Goal: Information Seeking & Learning: Learn about a topic

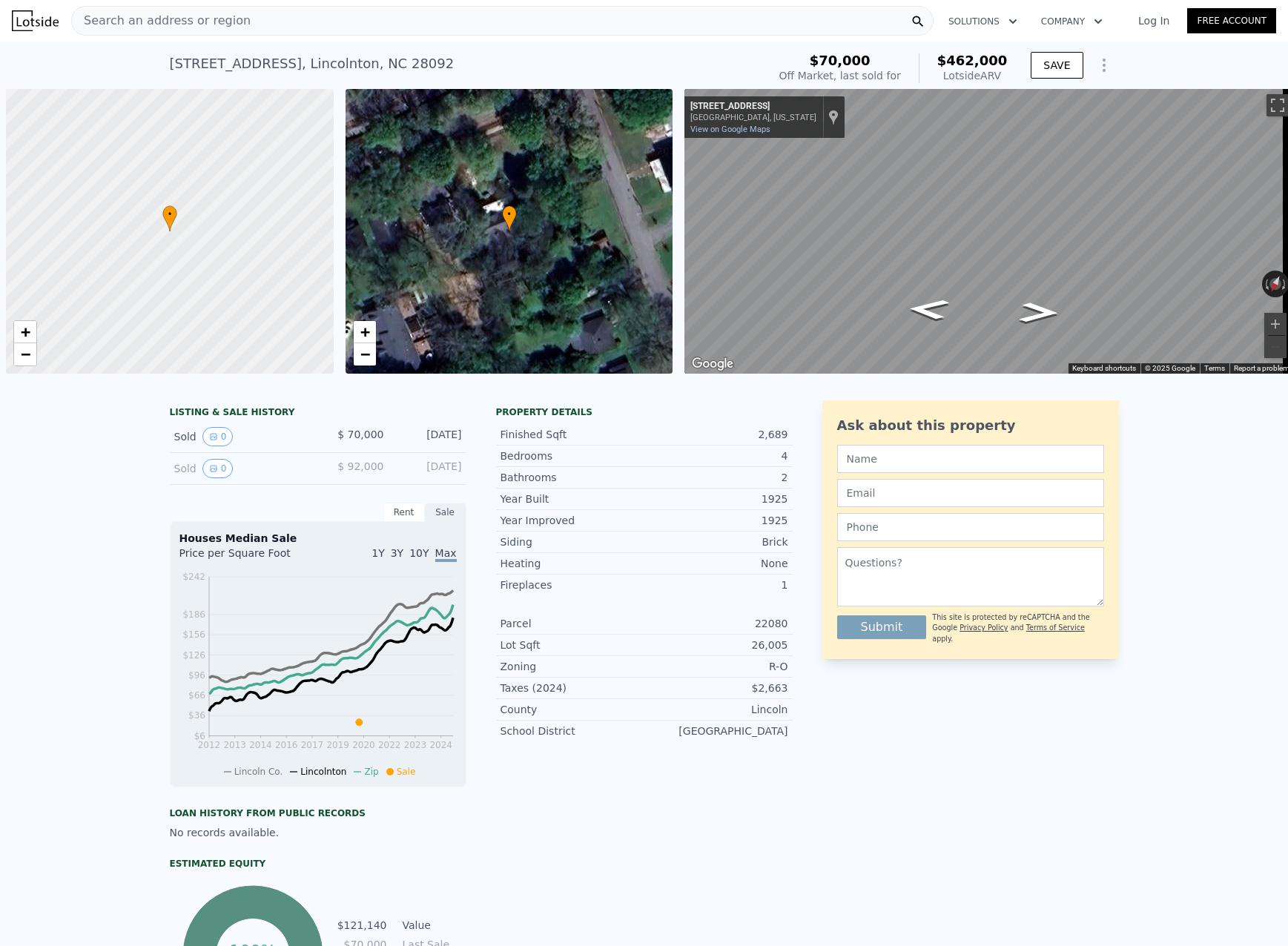
click at [213, 21] on span "Search an address or region" at bounding box center [161, 20] width 178 height 17
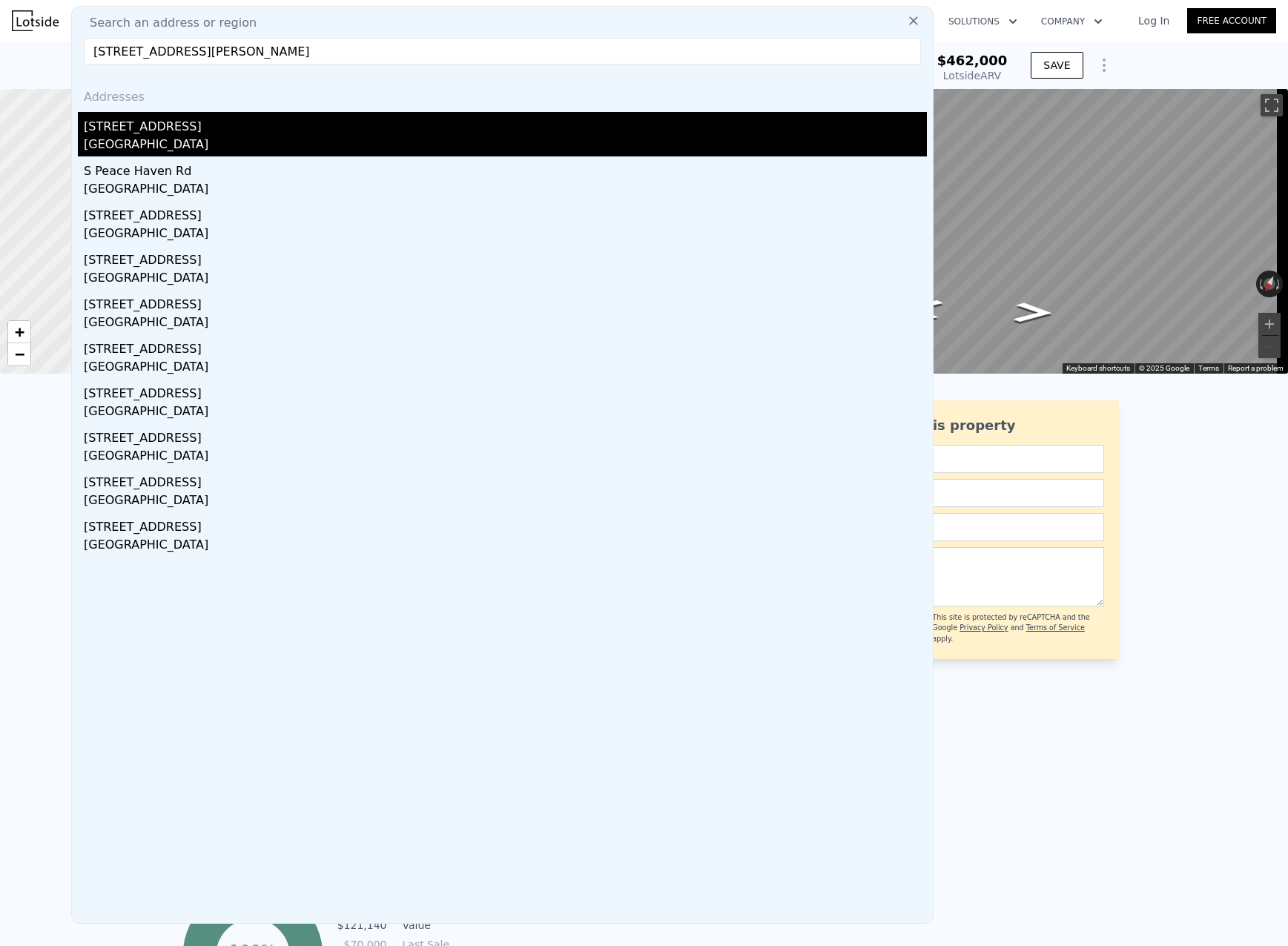
type input "[STREET_ADDRESS][PERSON_NAME]"
click at [201, 122] on div "[STREET_ADDRESS]" at bounding box center [505, 123] width 843 height 24
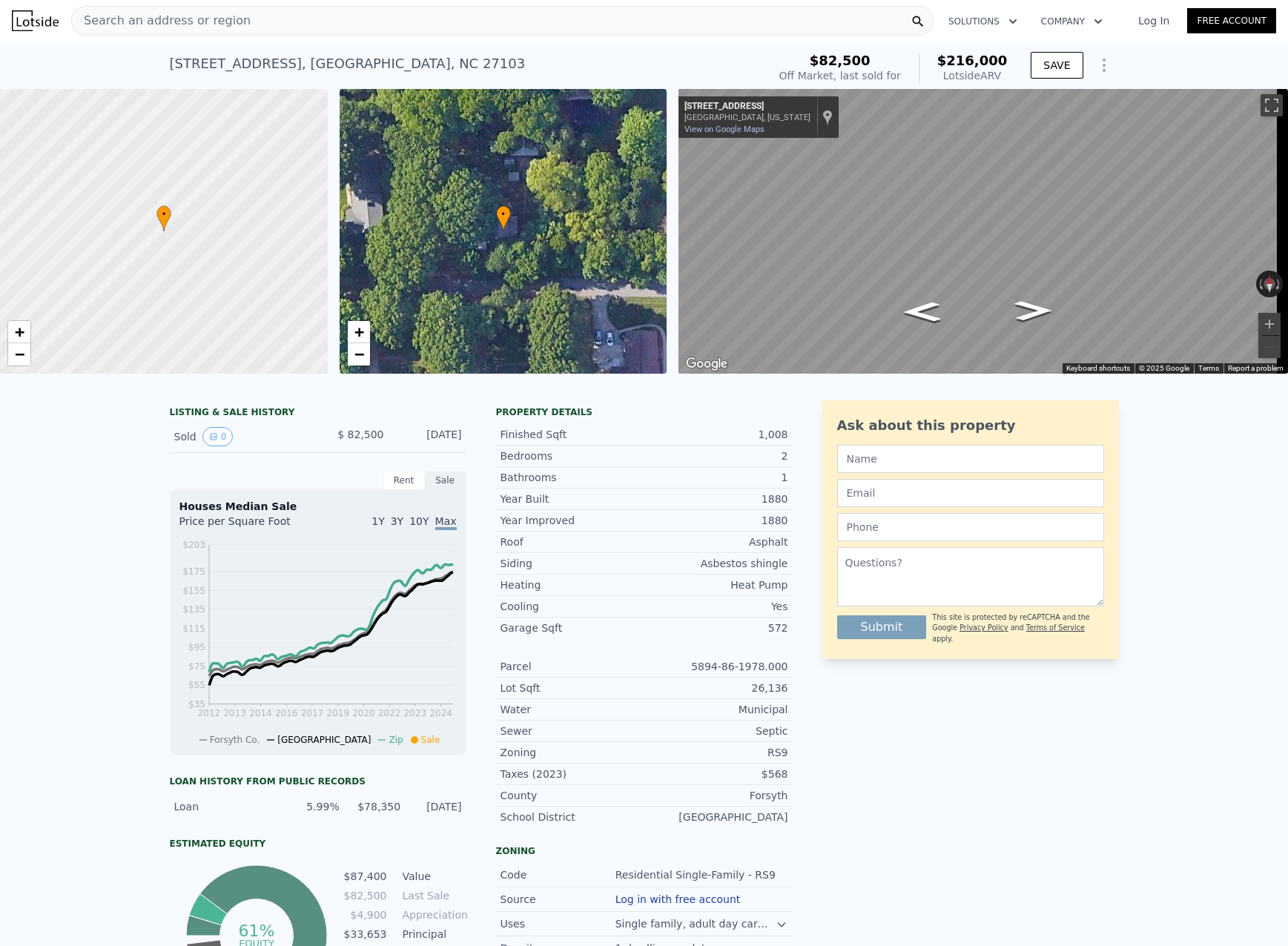
click at [790, 430] on div "LISTING & SALE HISTORY Sold 0 $ 82,500 [DATE] Rent Sale Rent over time Price pe…" at bounding box center [644, 705] width 949 height 609
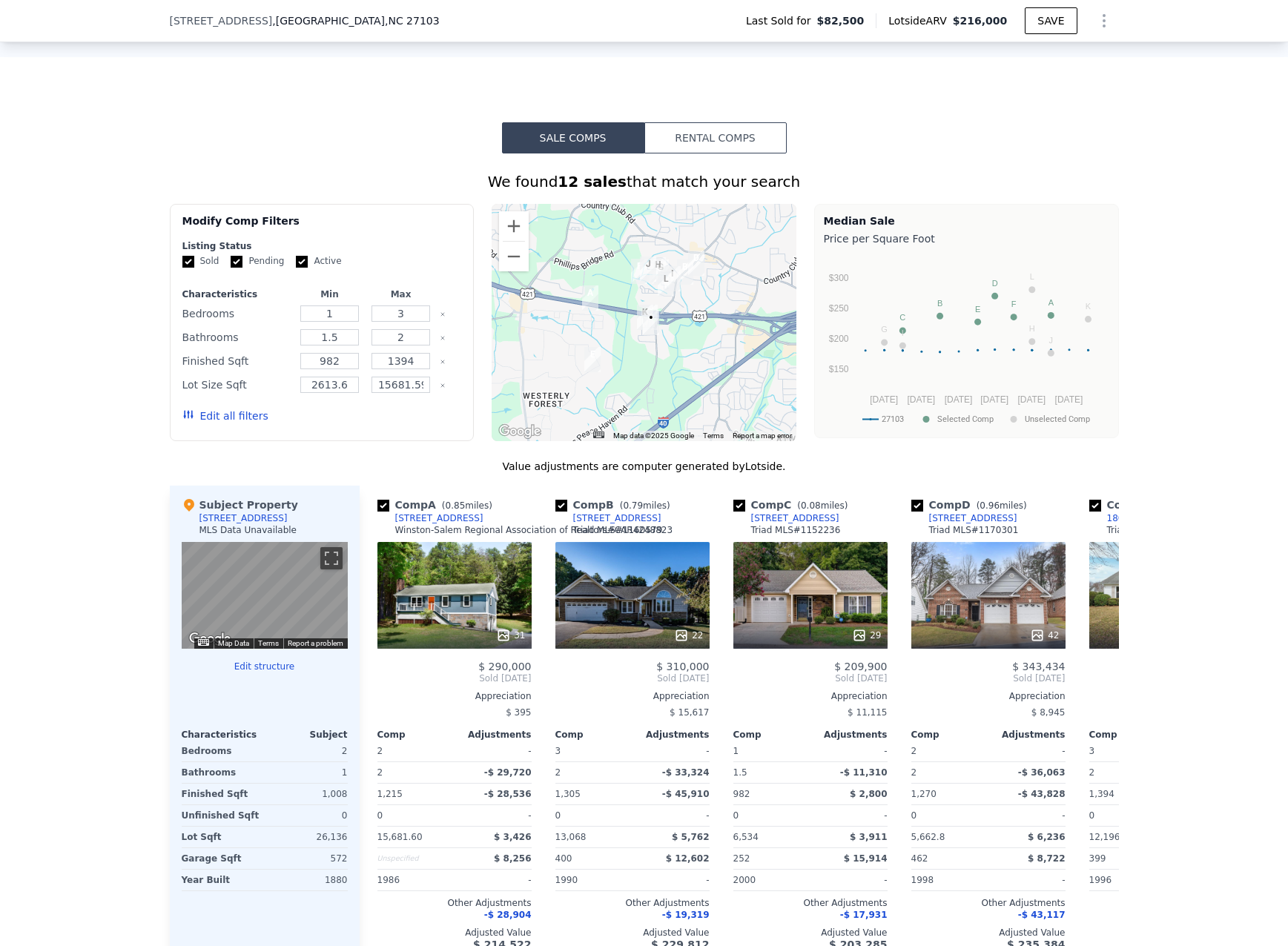
scroll to position [1107, 0]
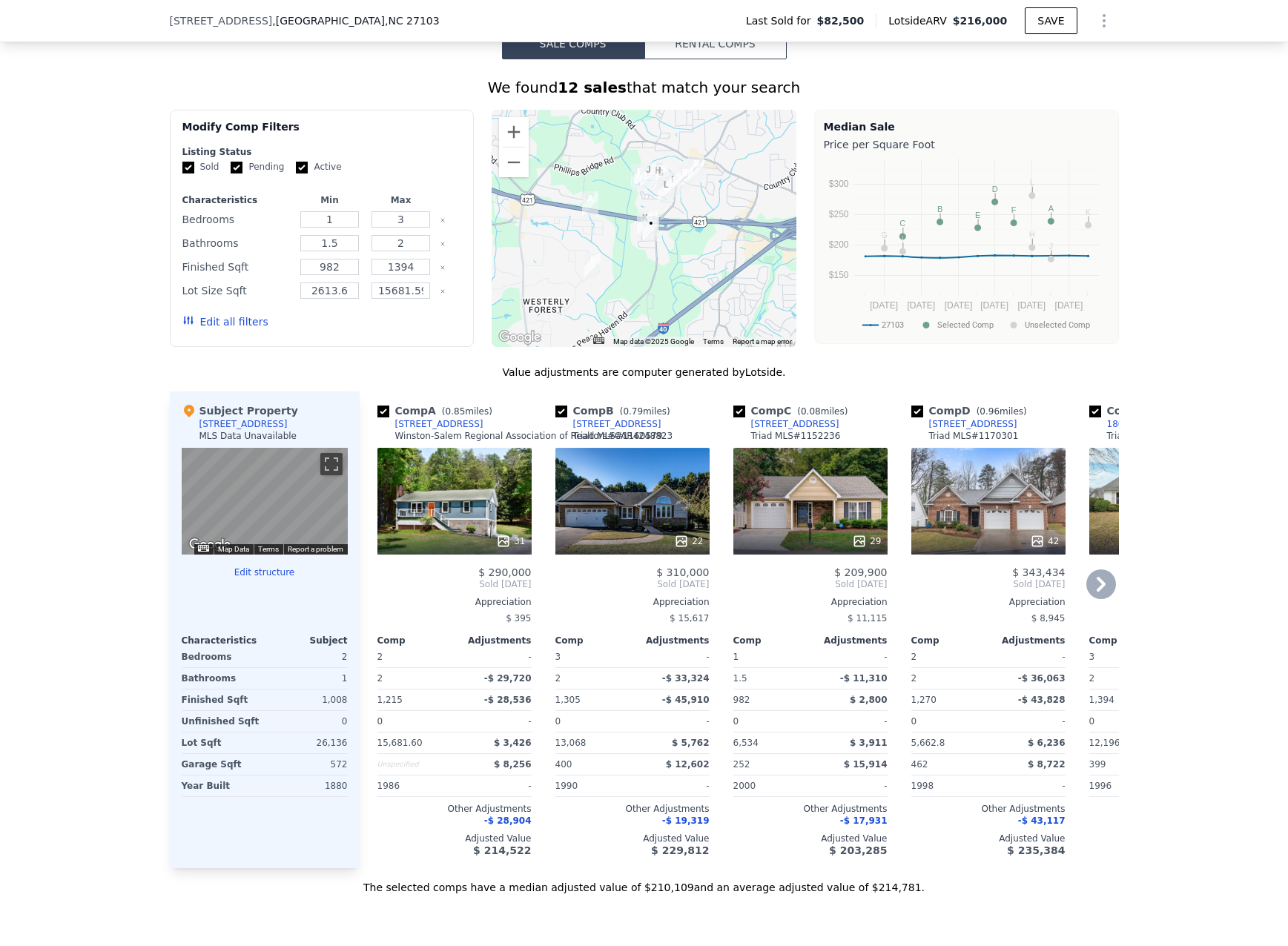
click at [452, 501] on div "31" at bounding box center [454, 501] width 154 height 107
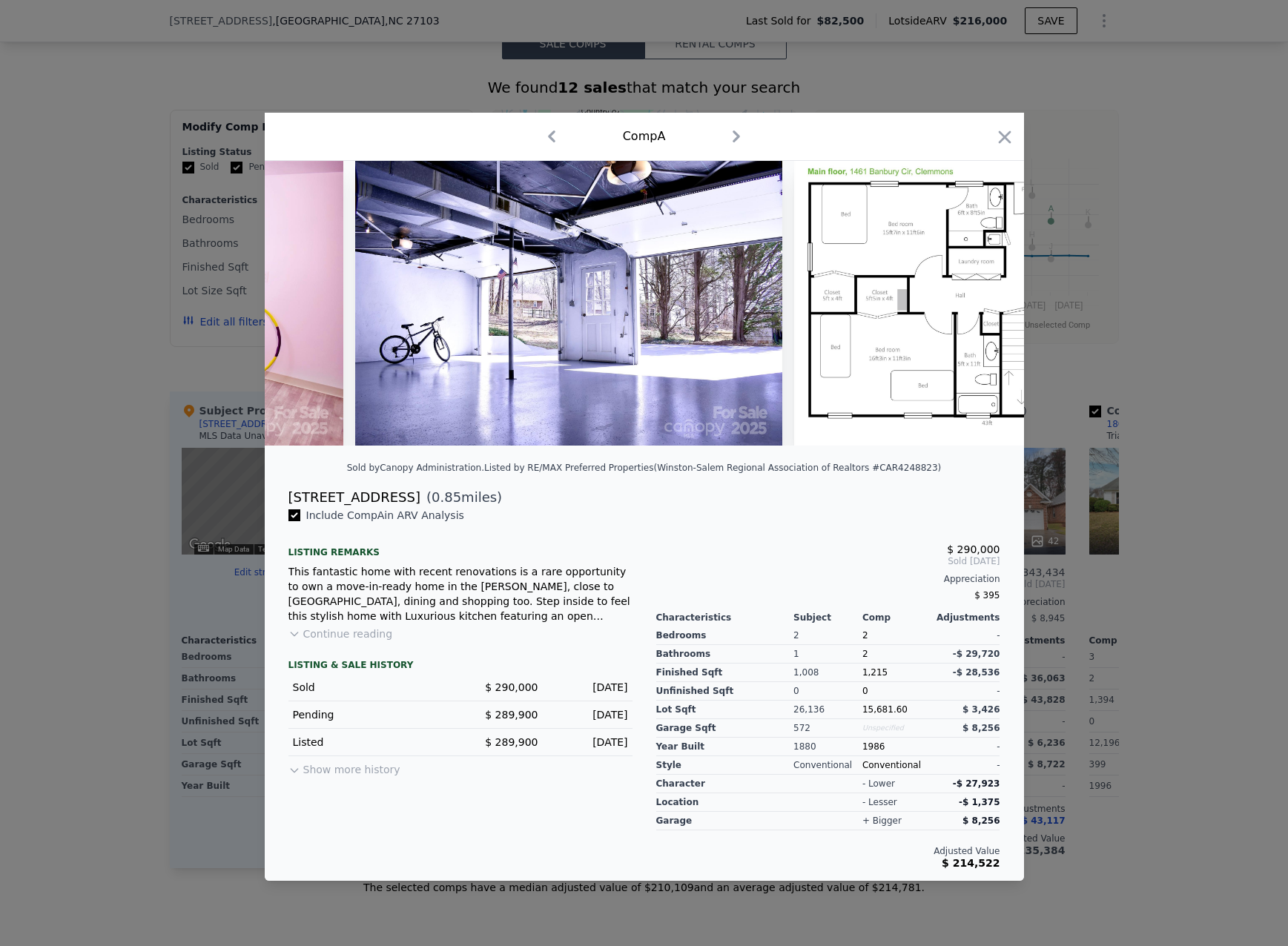
scroll to position [0, 11073]
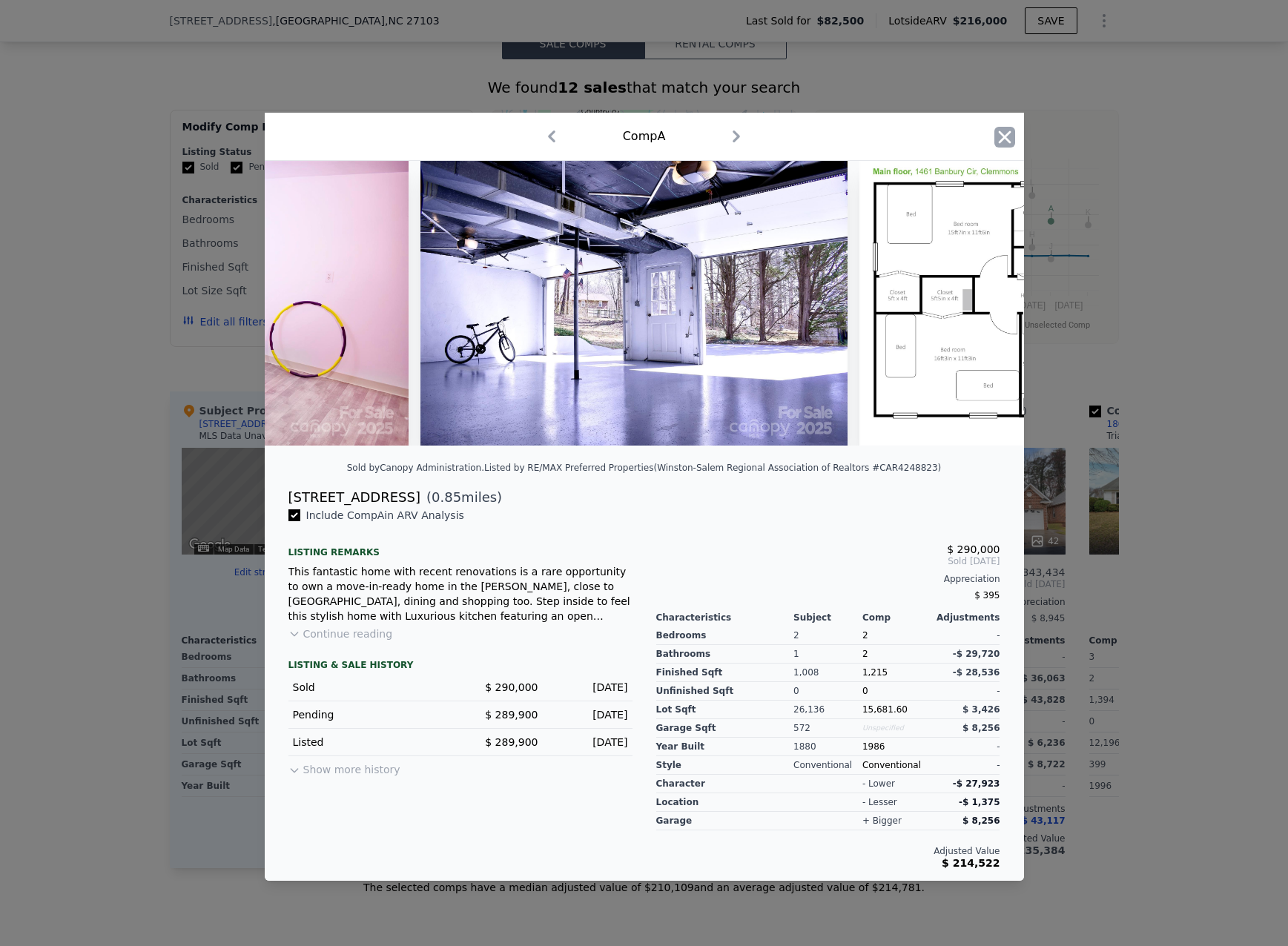
click at [1010, 133] on icon "button" at bounding box center [1005, 138] width 21 height 21
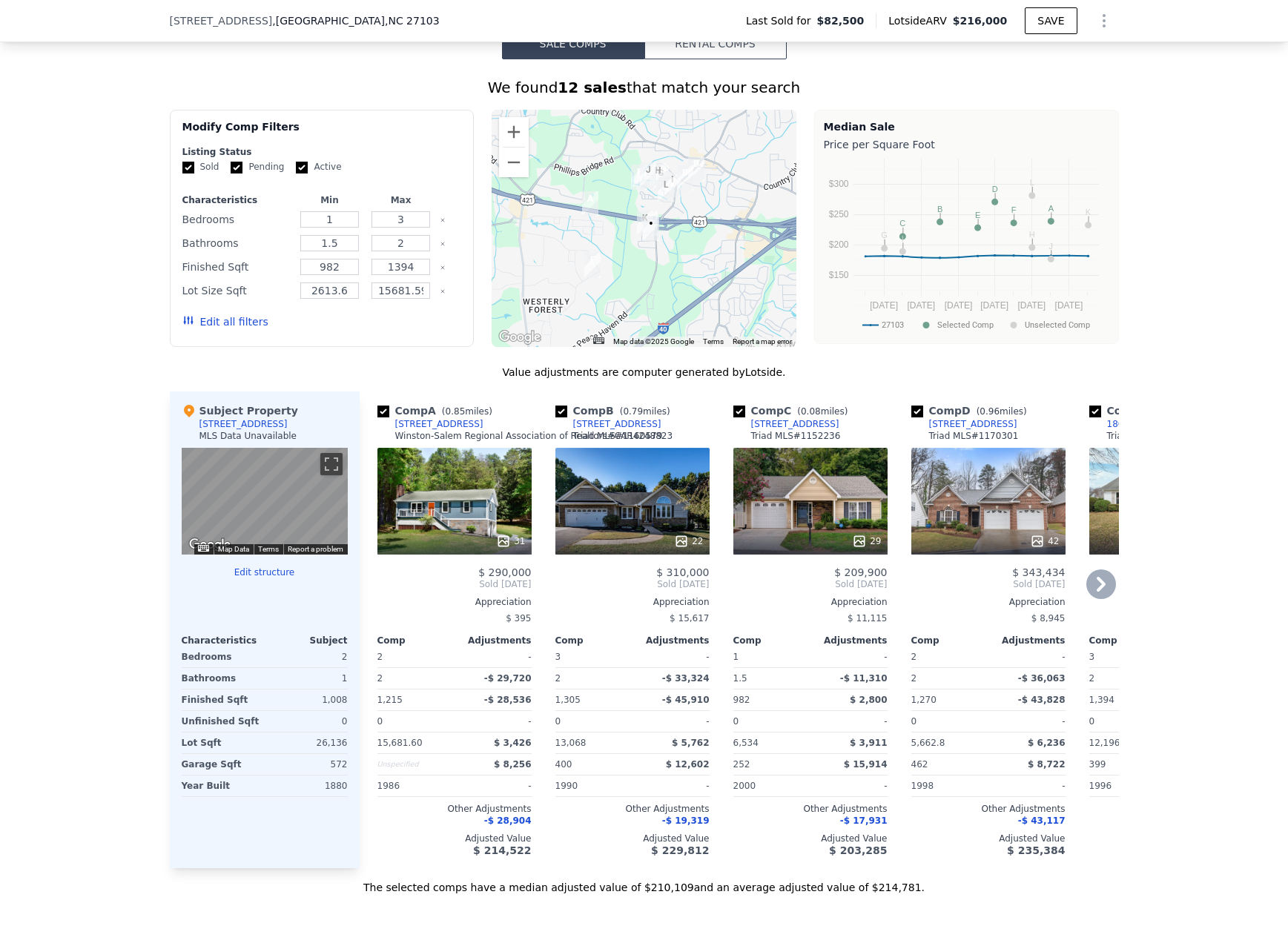
click at [683, 517] on div "22" at bounding box center [632, 501] width 154 height 107
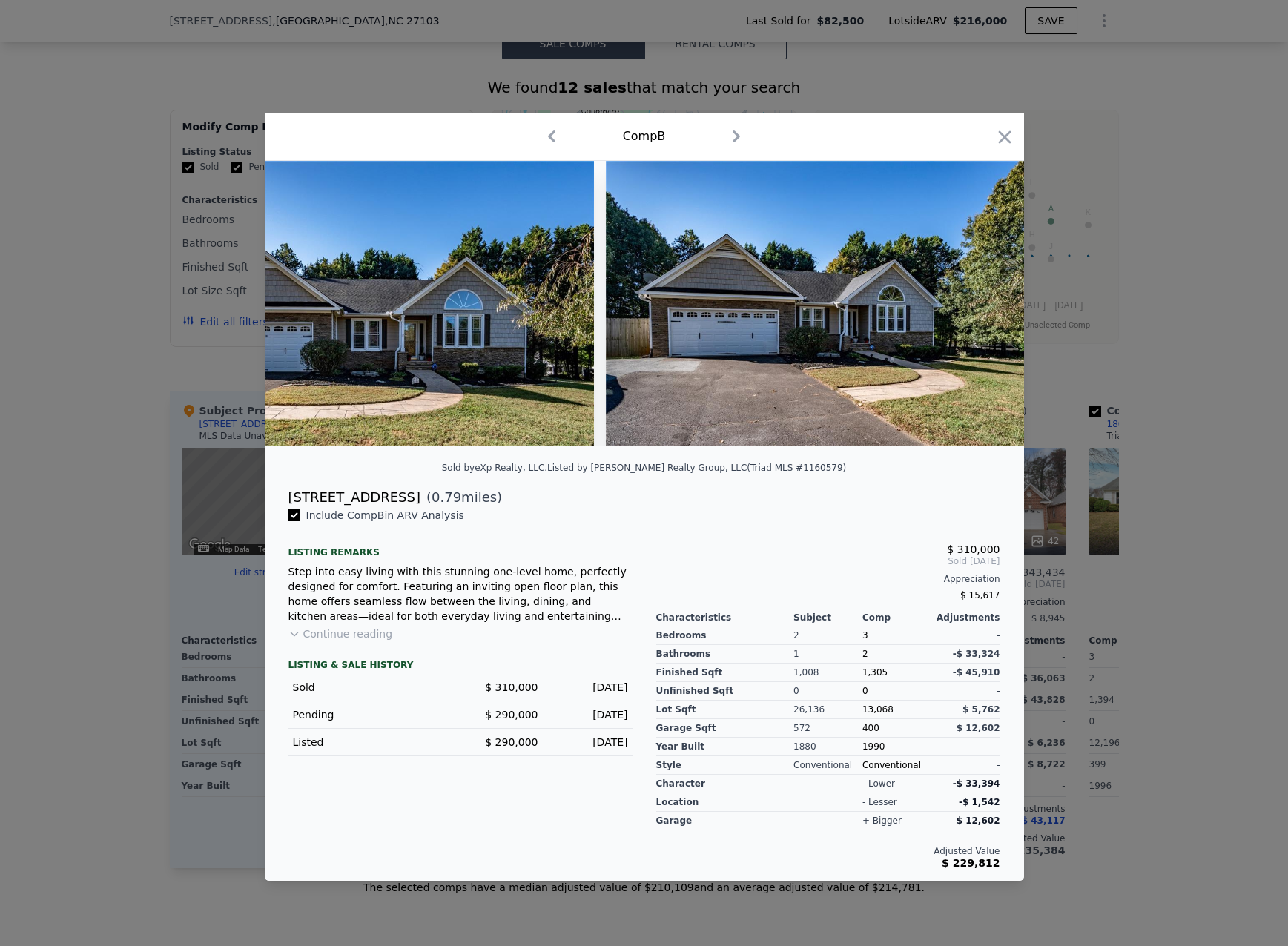
scroll to position [0, 89]
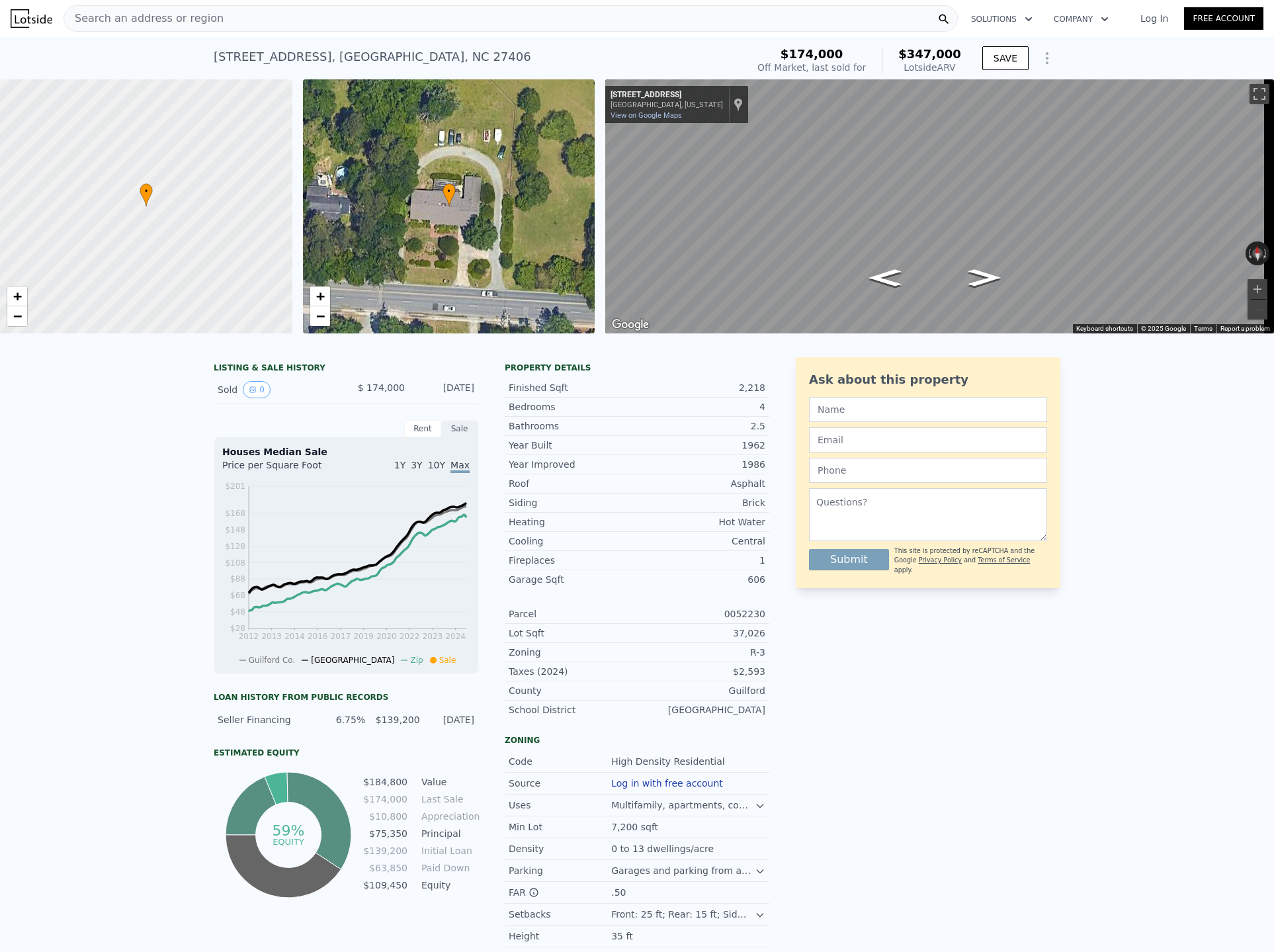
click at [237, 24] on div "Search an address or region" at bounding box center [511, 18] width 895 height 27
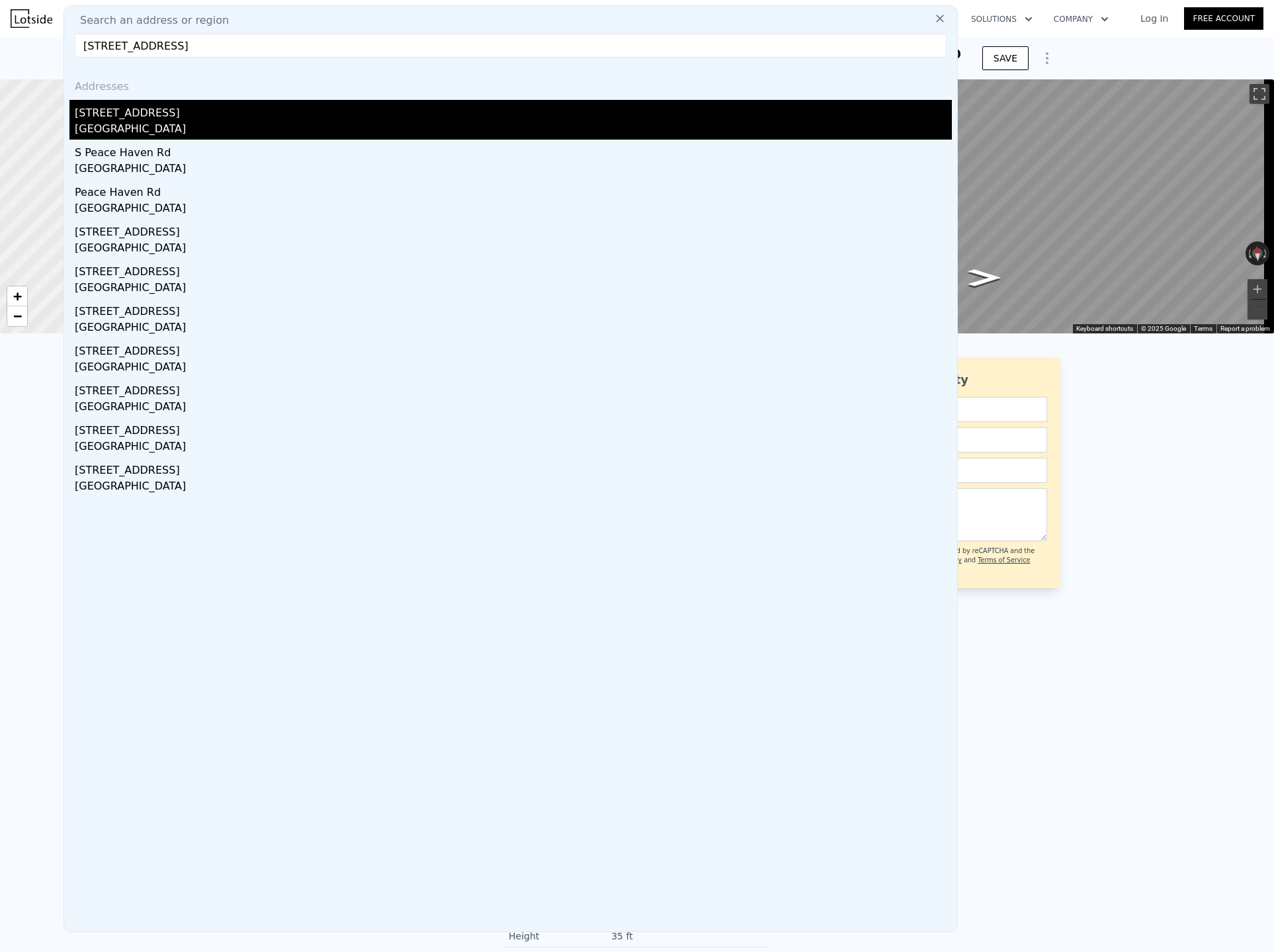
type input "440 S Peace Haven Rd, Winston Salem, NC"
click at [173, 119] on div "[STREET_ADDRESS]" at bounding box center [514, 110] width 877 height 21
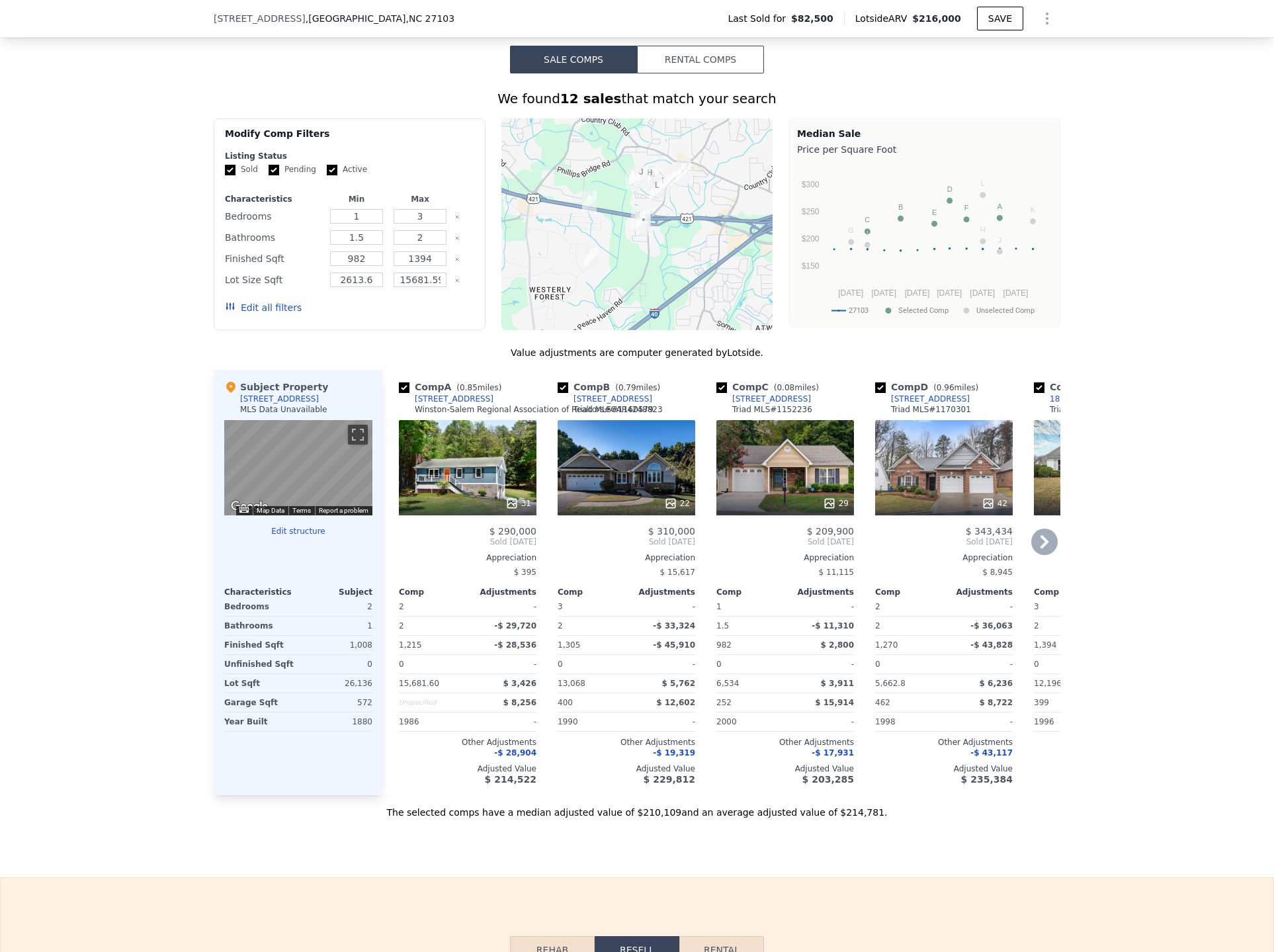
scroll to position [987, 0]
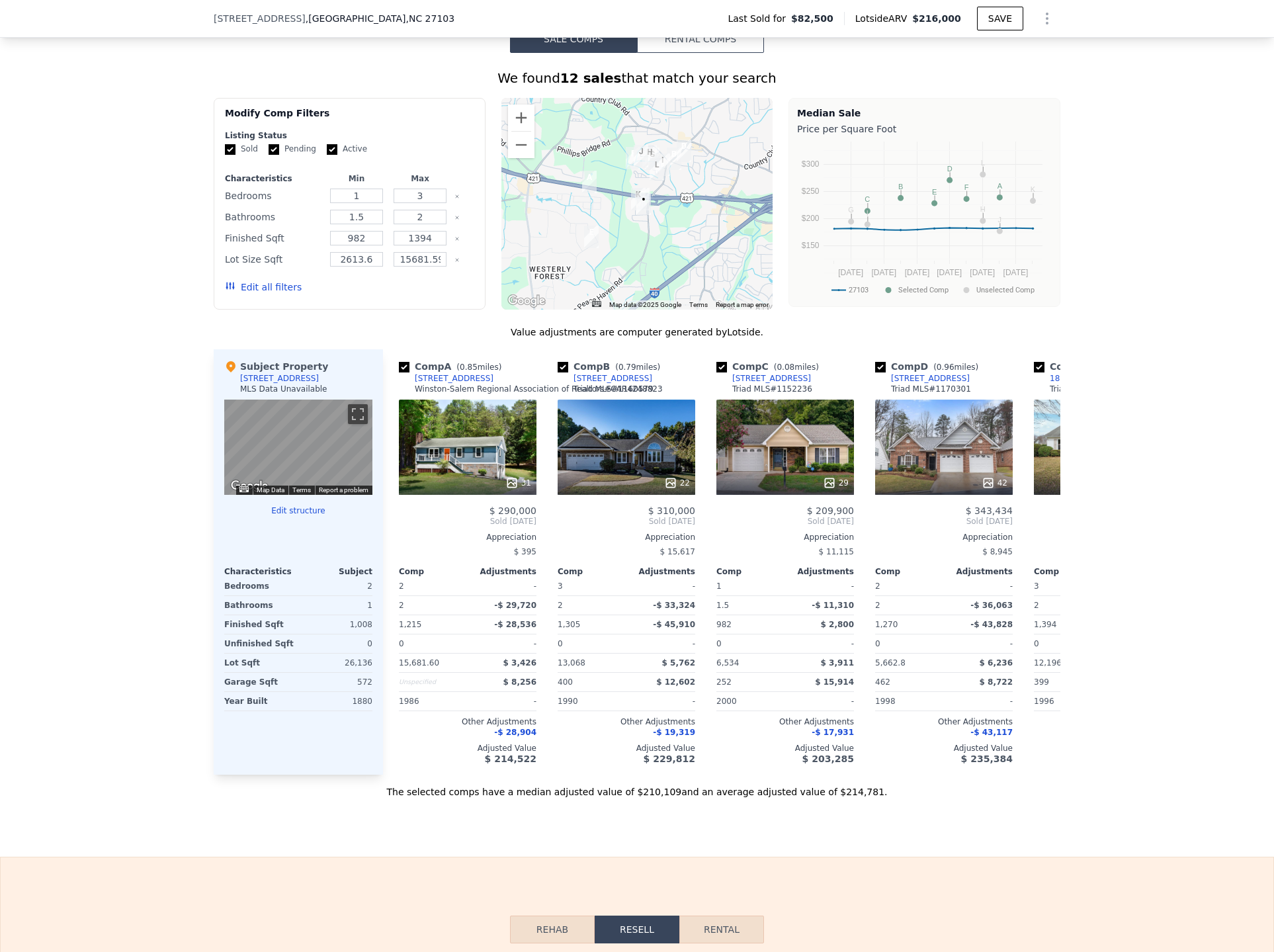
click at [1145, 471] on div "We found 12 sales that match your search Filters Map Prices Modify Comp Filters…" at bounding box center [637, 426] width 1274 height 746
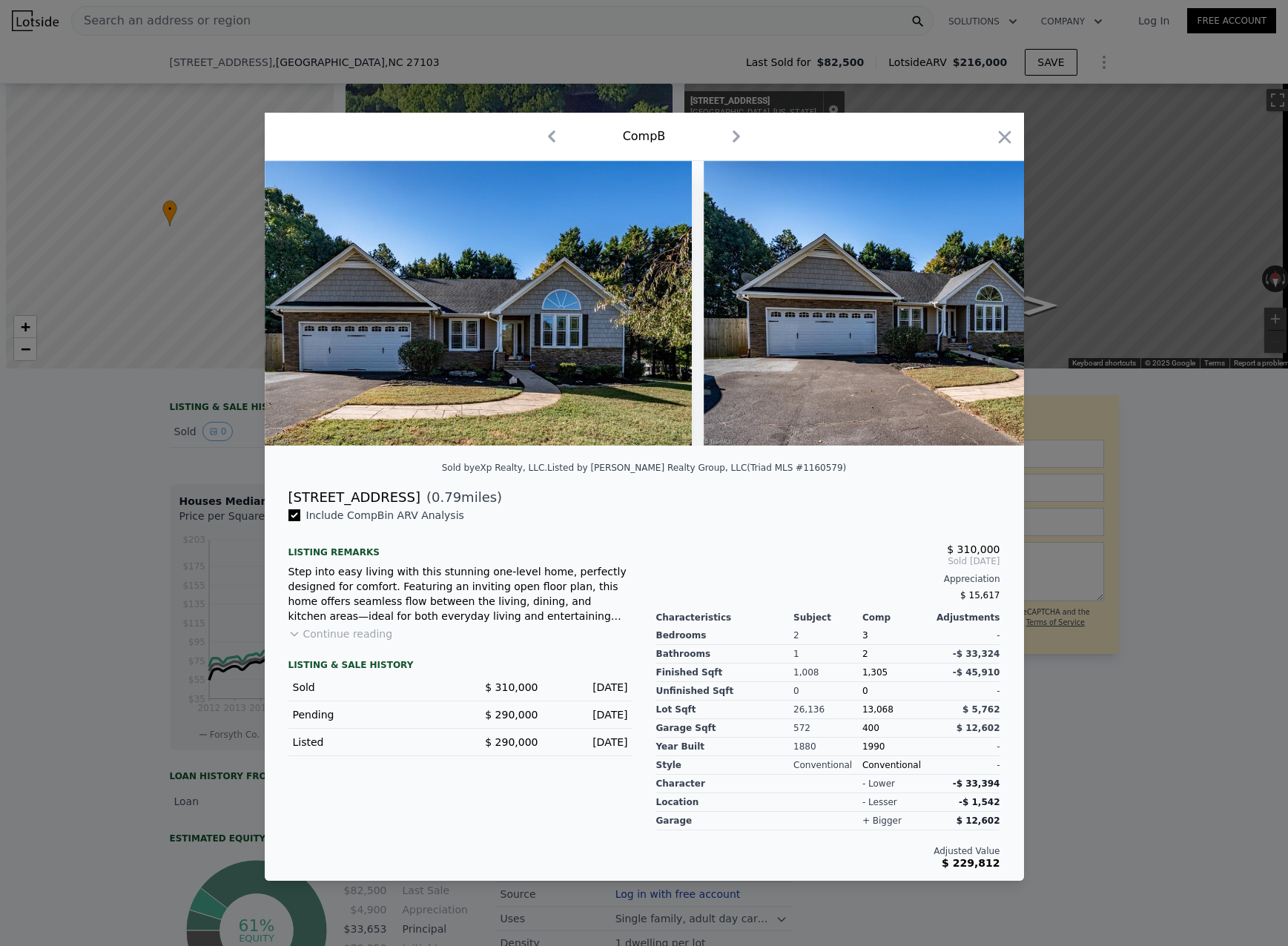
click at [129, 73] on div at bounding box center [644, 473] width 1288 height 946
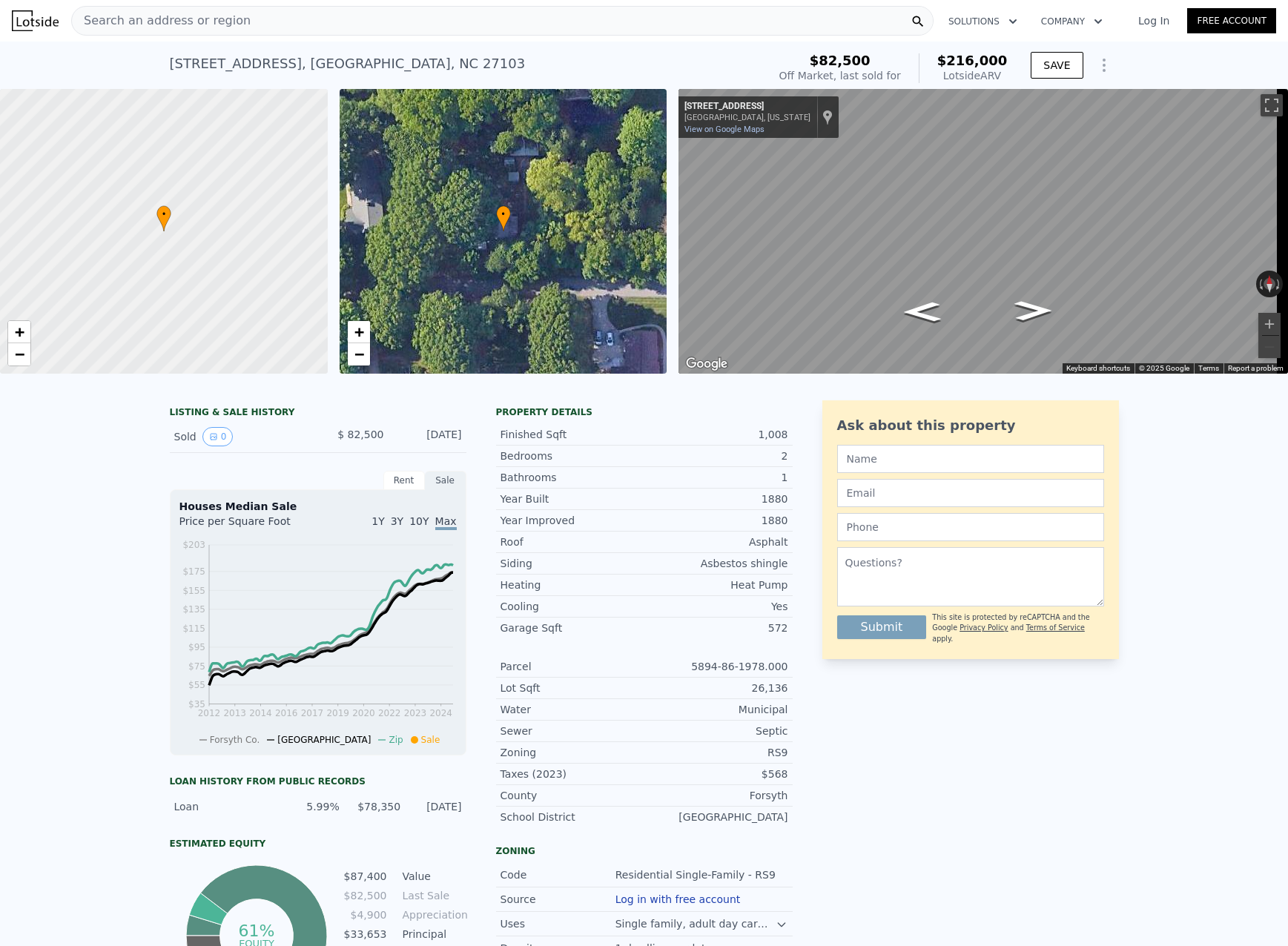
click at [207, 17] on span "Search an address or region" at bounding box center [161, 20] width 178 height 17
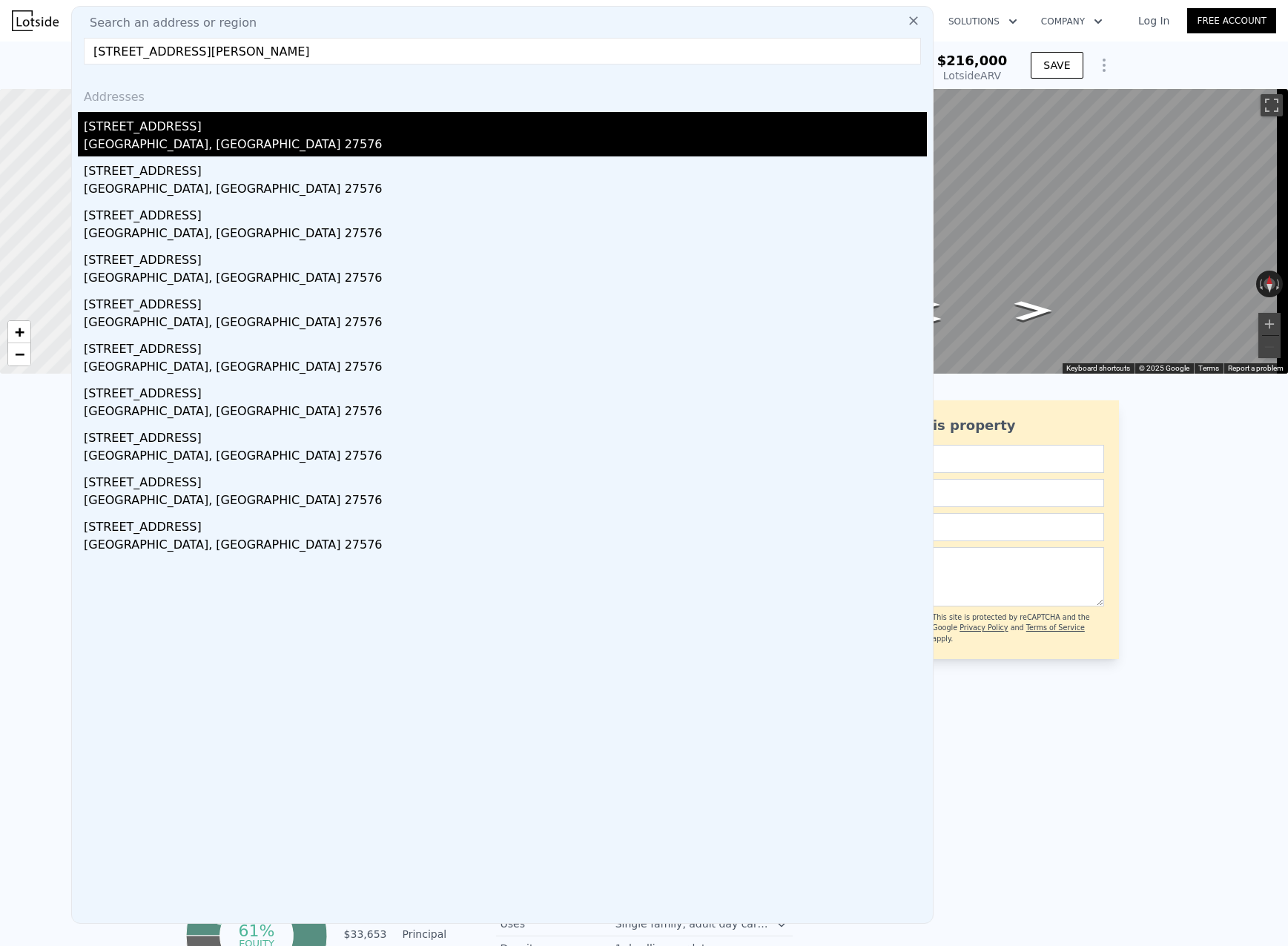
type input "308 Dogwood Dr Selma, NC 27576"
click at [172, 130] on div "308 Dogwood Dr" at bounding box center [505, 123] width 843 height 24
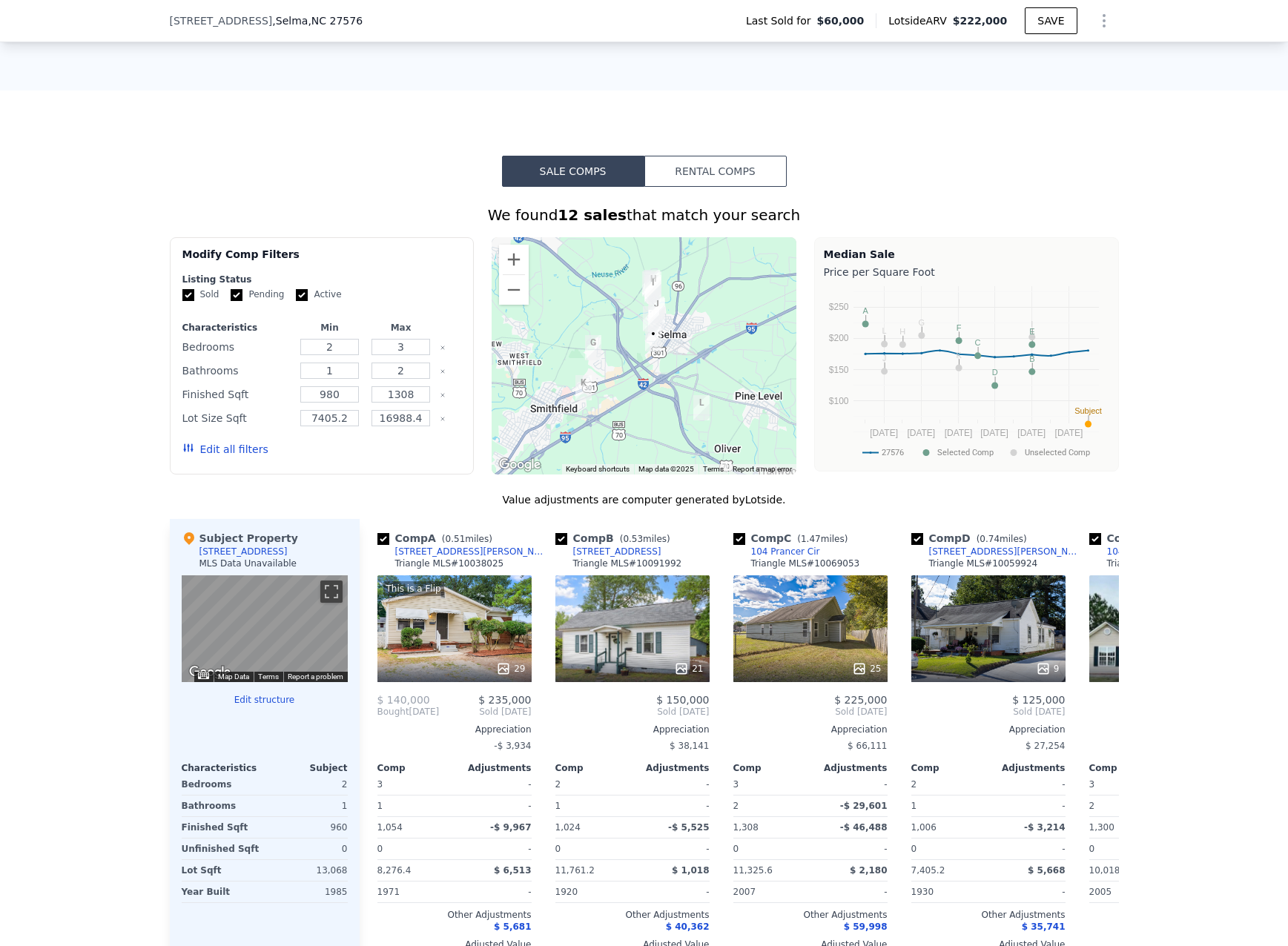
scroll to position [1107, 0]
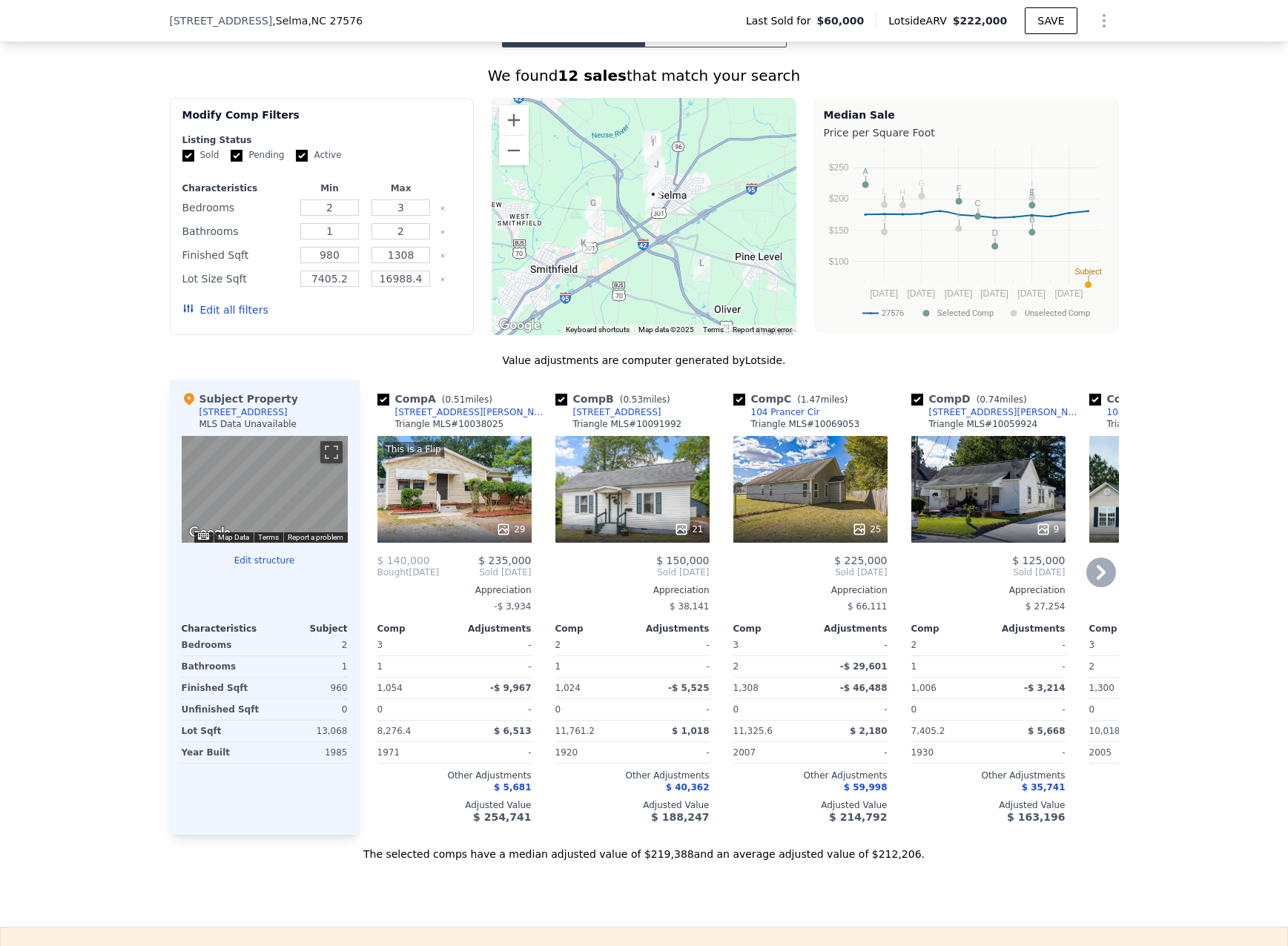
click at [455, 515] on div "This is a Flip 29" at bounding box center [454, 489] width 154 height 107
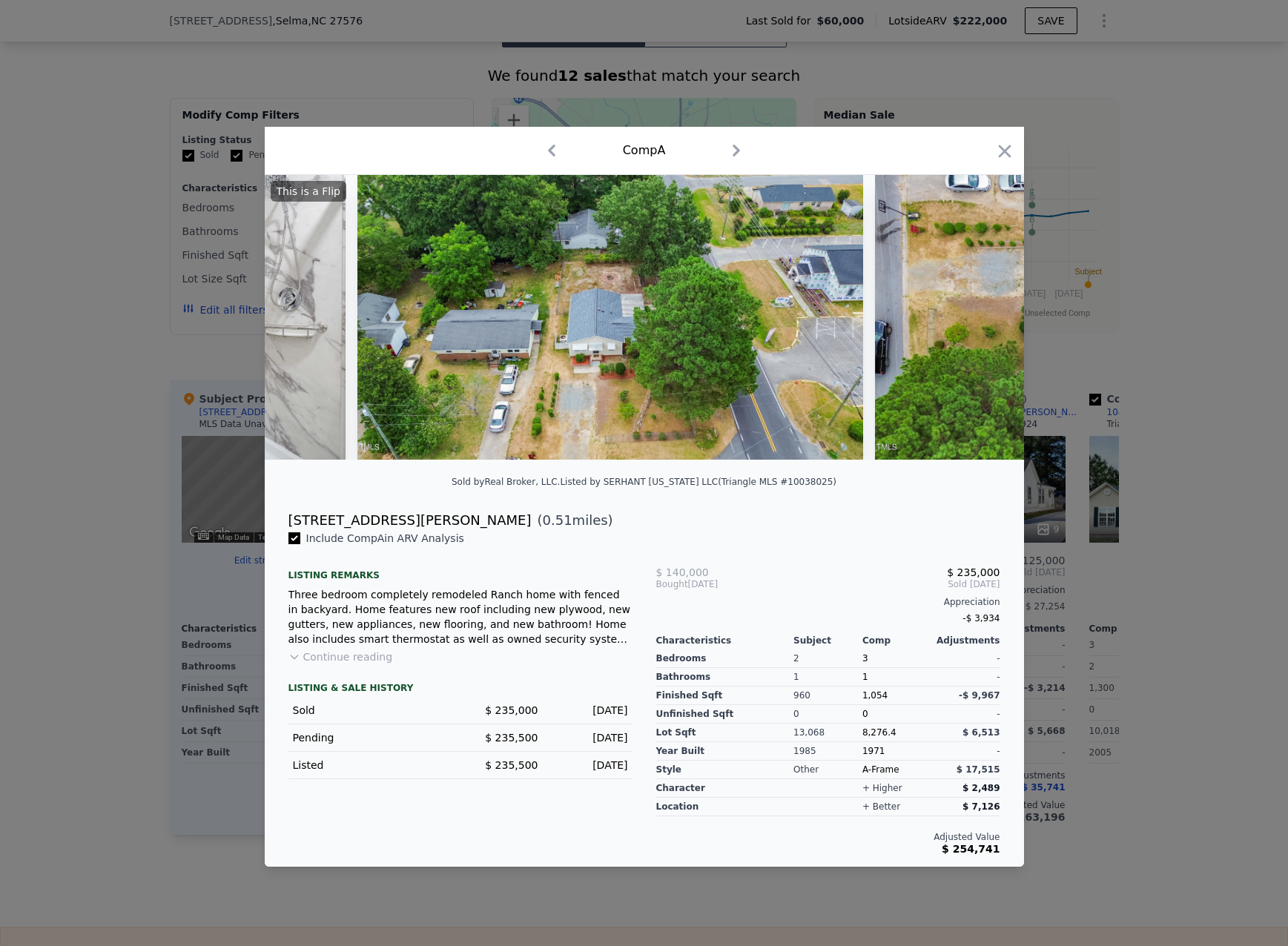
scroll to position [0, 11780]
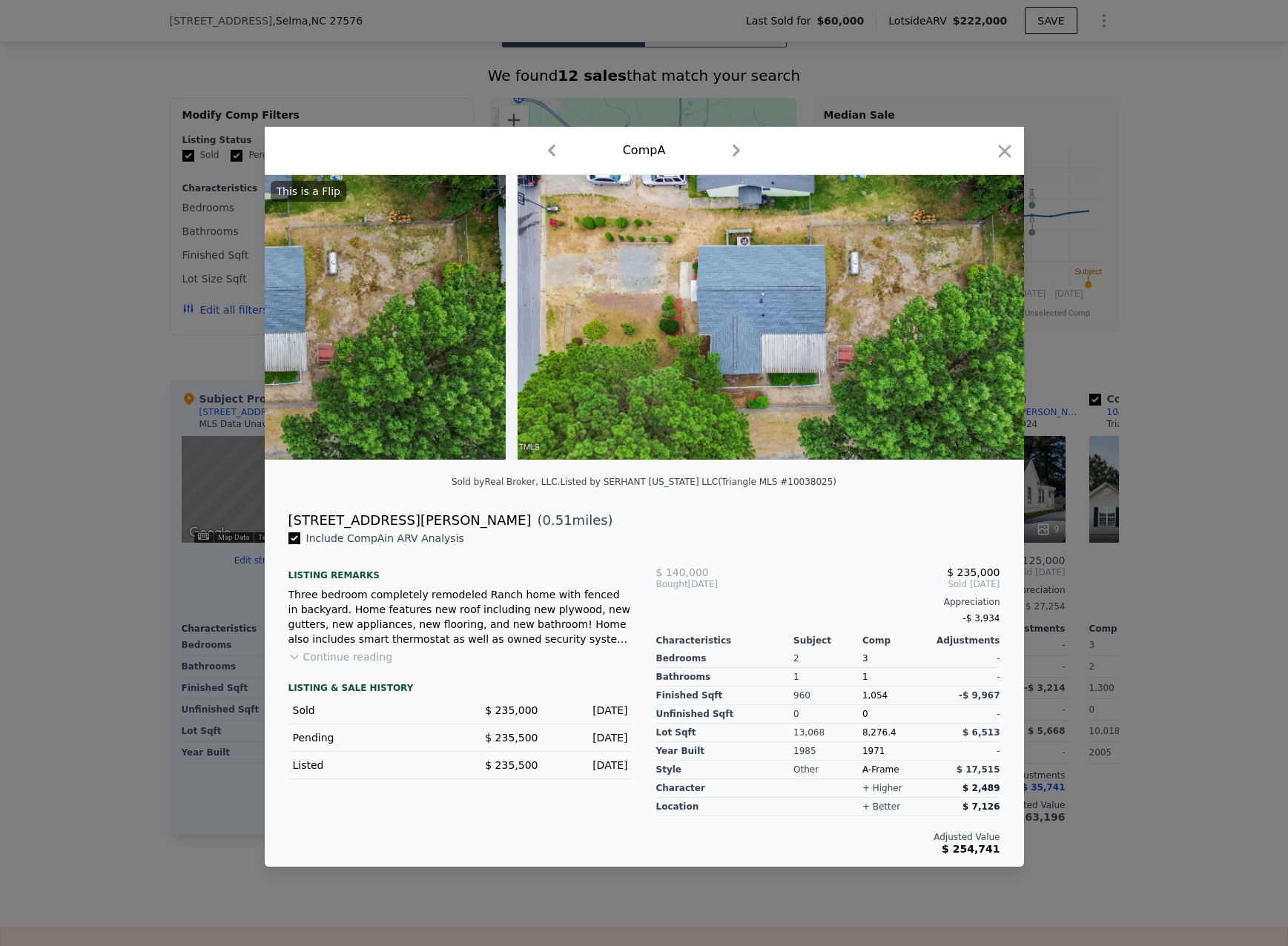
click at [152, 468] on div at bounding box center [644, 473] width 1288 height 946
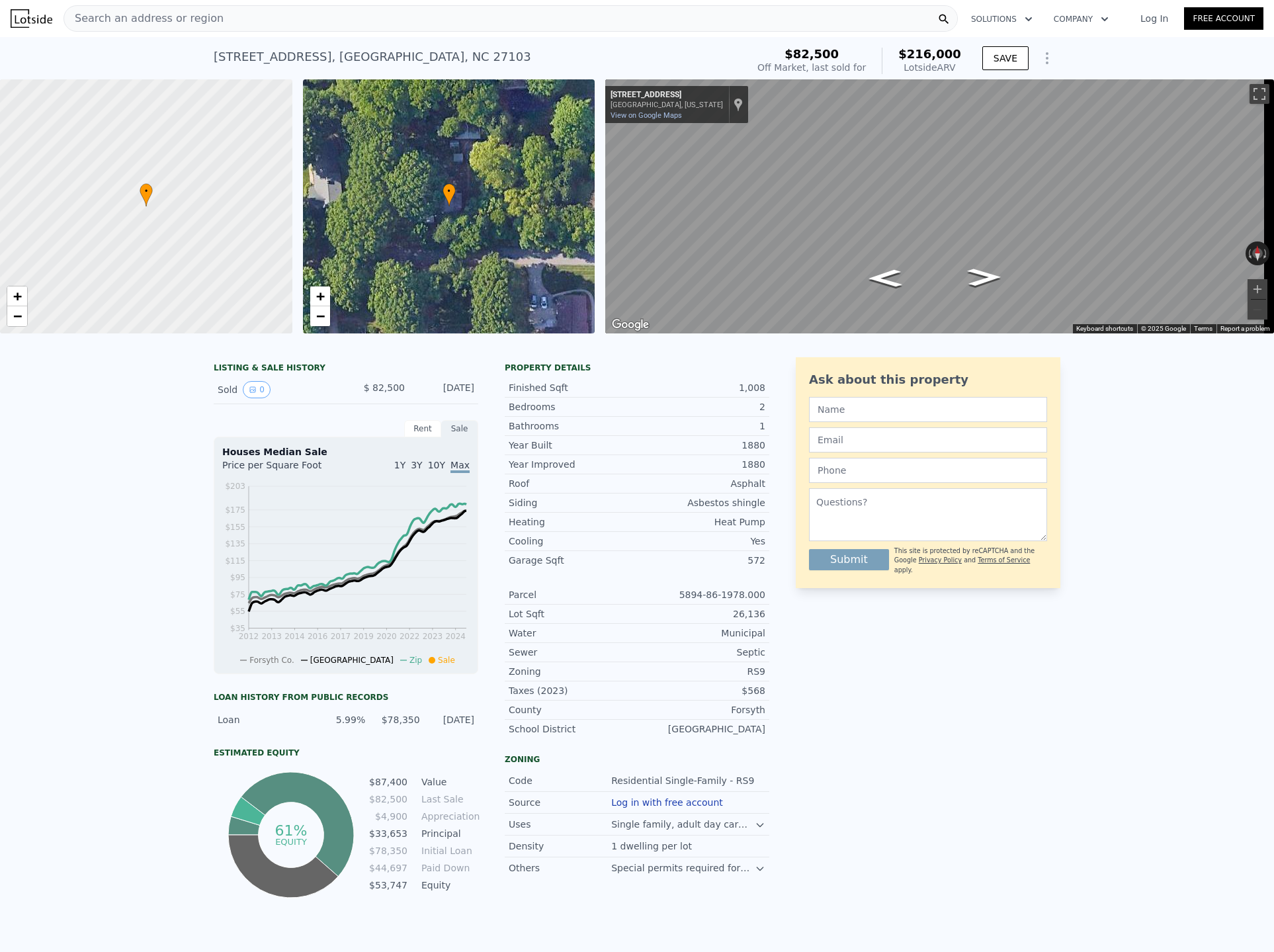
click at [195, 19] on span "Search an address or region" at bounding box center [144, 18] width 159 height 15
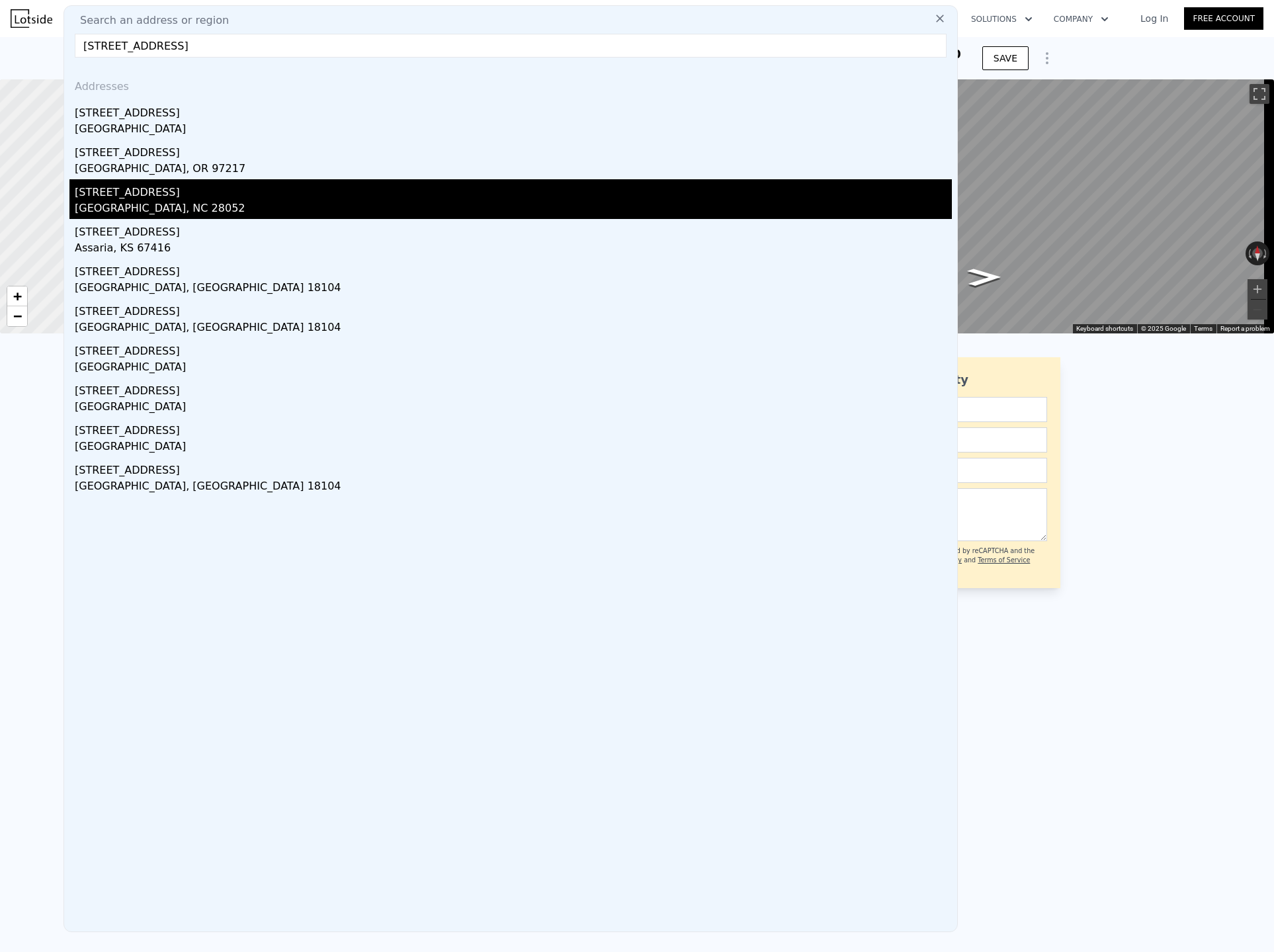
type input "212 n highland st"
click at [138, 197] on div "212 N Highland St" at bounding box center [514, 189] width 877 height 21
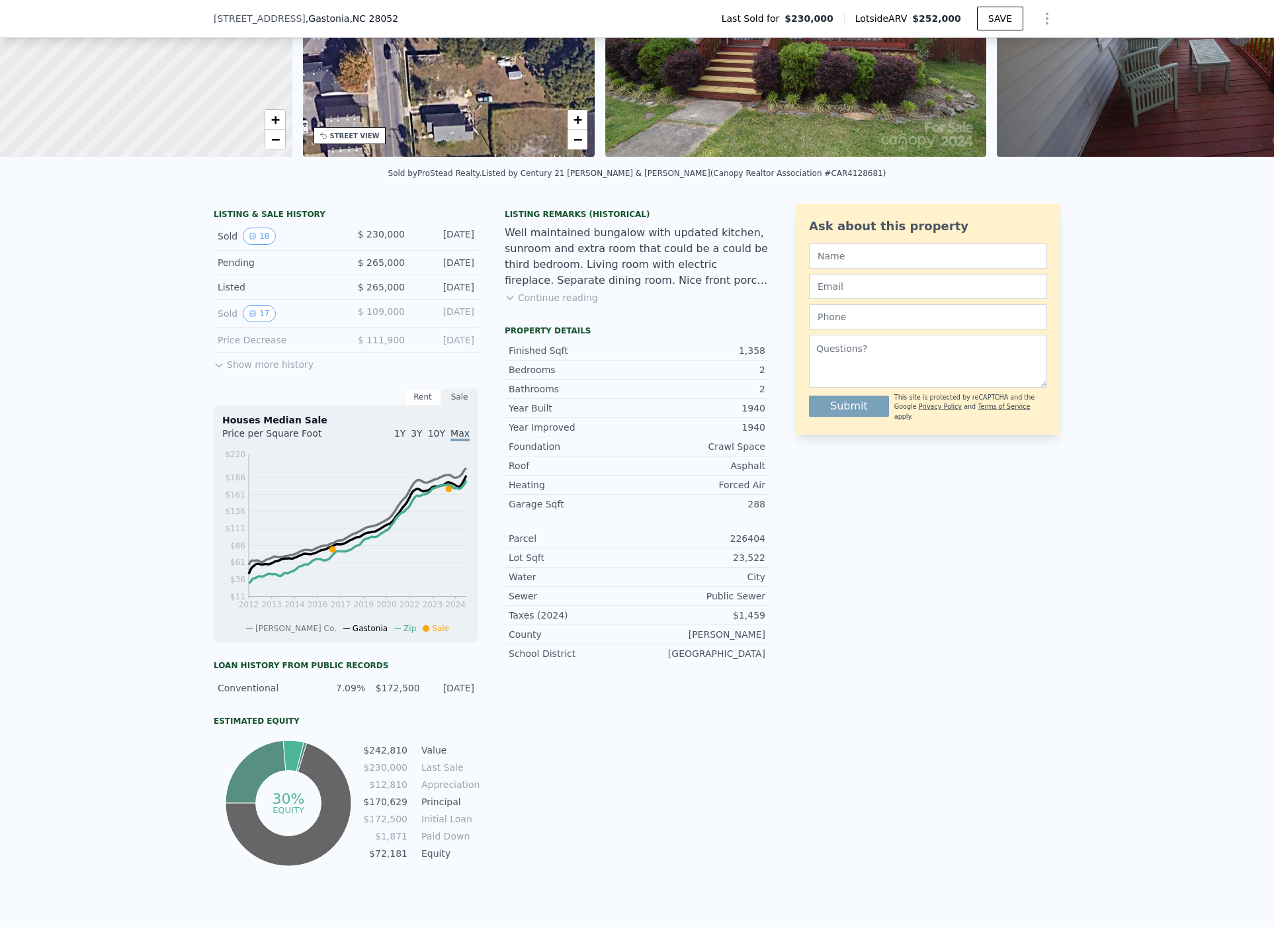
scroll to position [193, 0]
